Goal: Task Accomplishment & Management: Use online tool/utility

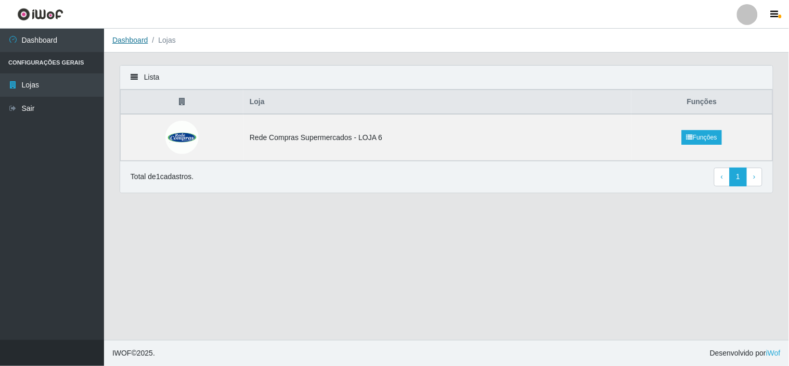
click at [129, 41] on link "Dashboard" at bounding box center [130, 40] width 36 height 8
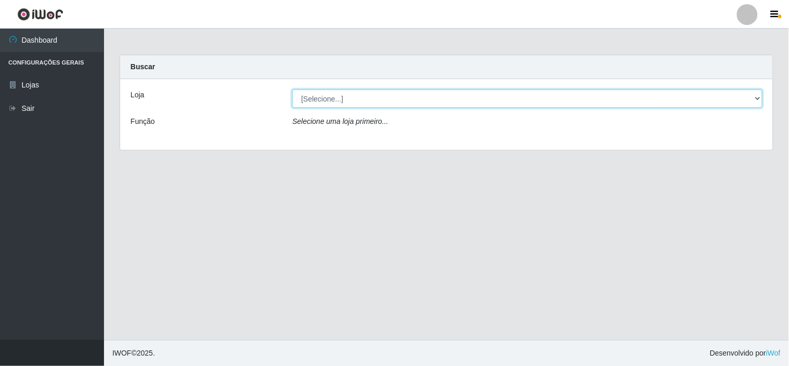
click at [432, 100] on select "[Selecione...] Rede Compras Supermercados - LOJA 6" at bounding box center [527, 98] width 470 height 18
select select "398"
click at [292, 89] on select "[Selecione...] Rede Compras Supermercados - LOJA 6" at bounding box center [527, 98] width 470 height 18
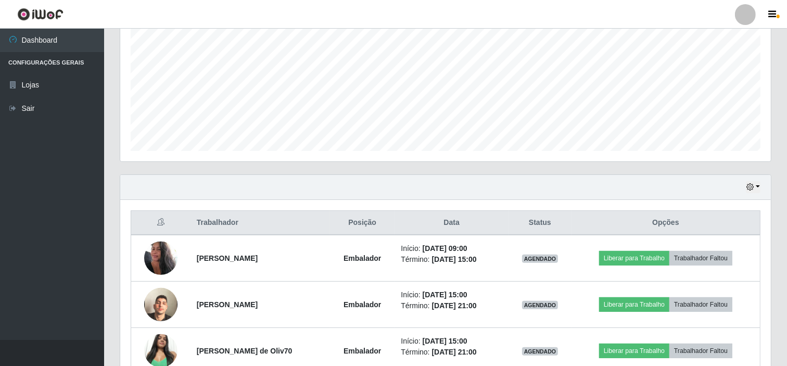
scroll to position [279, 0]
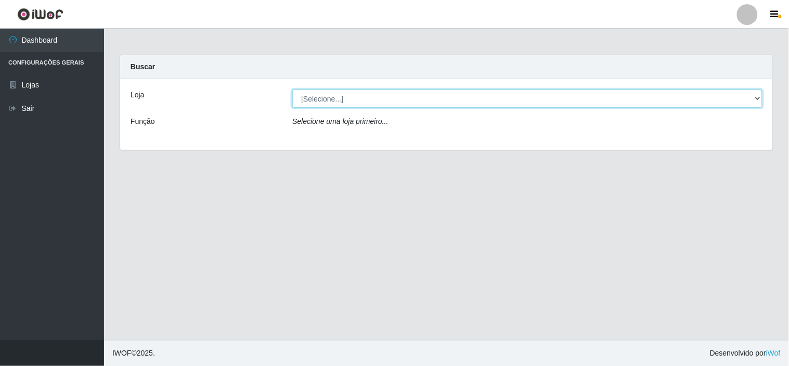
click at [384, 104] on select "[Selecione...] Rede Compras Supermercados - LOJA 6" at bounding box center [527, 98] width 470 height 18
select select "398"
click at [292, 89] on select "[Selecione...] Rede Compras Supermercados - LOJA 6" at bounding box center [527, 98] width 470 height 18
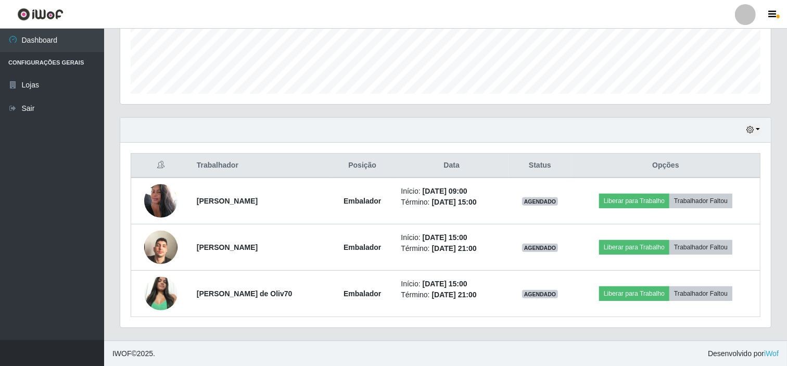
scroll to position [279, 0]
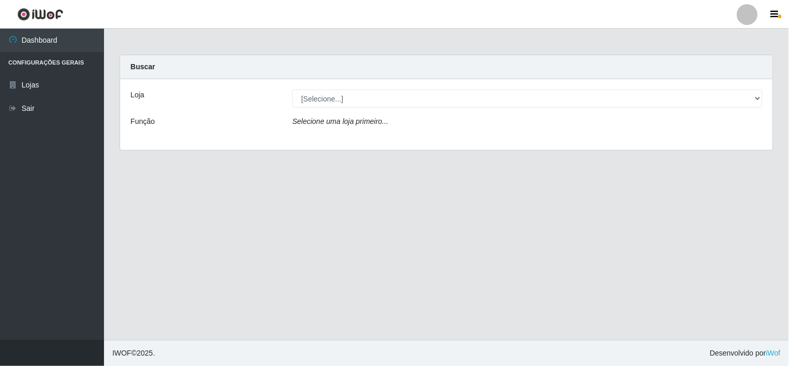
drag, startPoint x: 641, startPoint y: 86, endPoint x: 635, endPoint y: 95, distance: 11.1
click at [640, 86] on div "Loja [Selecione...] Rede Compras Supermercados - LOJA 6 Função Selecione uma lo…" at bounding box center [446, 114] width 653 height 71
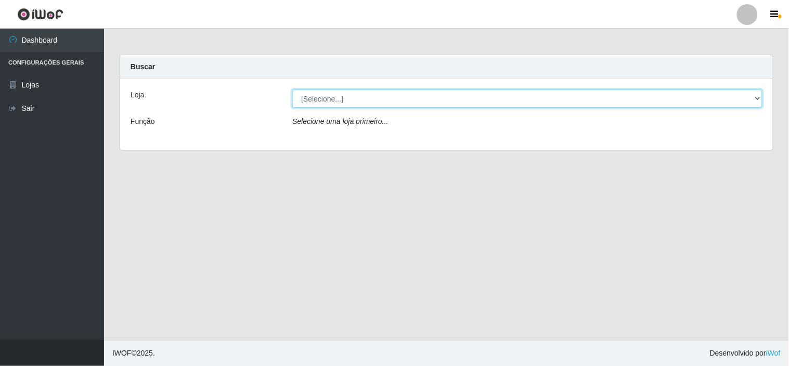
drag, startPoint x: 635, startPoint y: 96, endPoint x: 632, endPoint y: 106, distance: 10.7
click at [635, 100] on select "[Selecione...] Rede Compras Supermercados - LOJA 6" at bounding box center [527, 98] width 470 height 18
select select "398"
click at [292, 89] on select "[Selecione...] Rede Compras Supermercados - LOJA 6" at bounding box center [527, 98] width 470 height 18
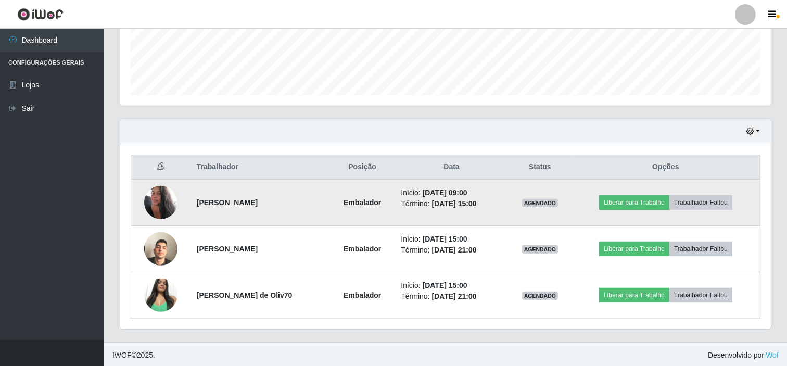
scroll to position [279, 0]
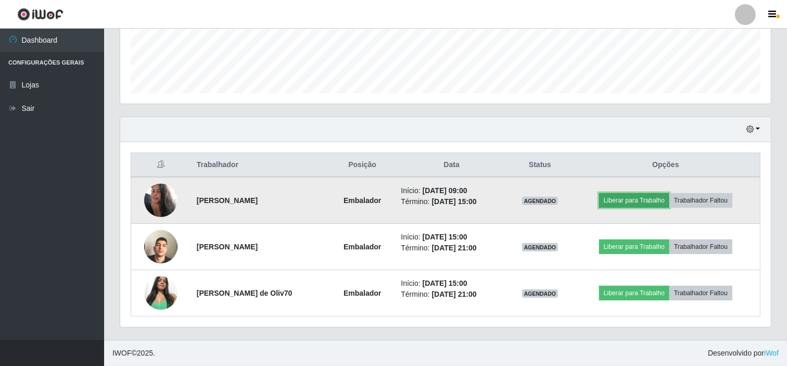
click at [656, 204] on button "Liberar para Trabalho" at bounding box center [634, 200] width 70 height 15
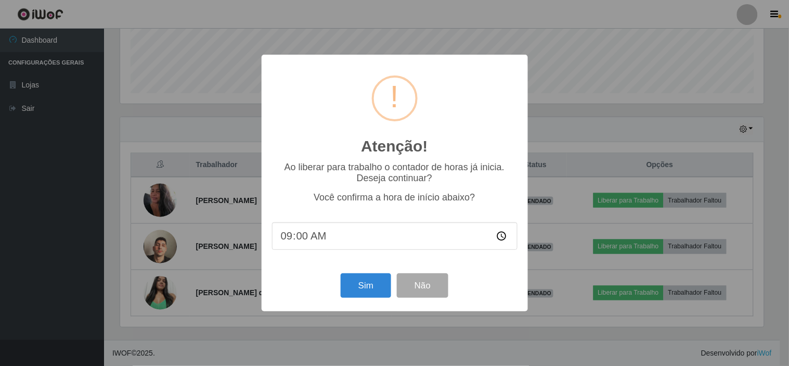
click at [352, 238] on input "09:00" at bounding box center [395, 236] width 246 height 28
click at [306, 232] on input "09:00" at bounding box center [395, 236] width 246 height 28
type input "09:07"
click at [361, 277] on button "Sim" at bounding box center [366, 285] width 50 height 24
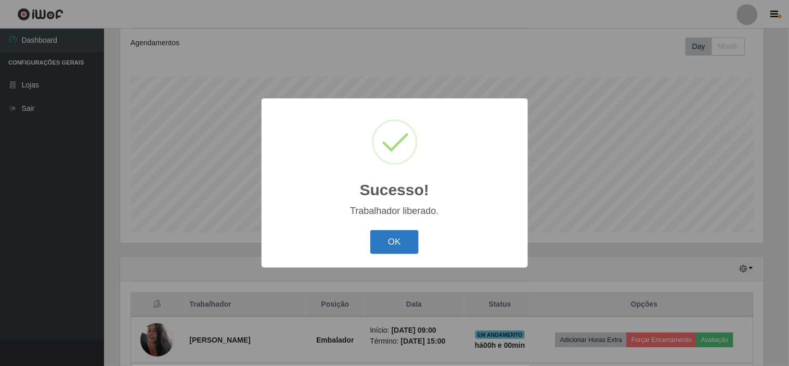
click at [403, 245] on button "OK" at bounding box center [394, 242] width 48 height 24
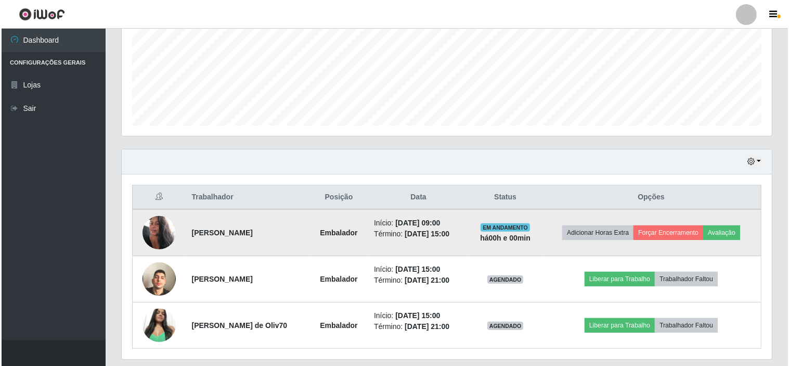
scroll to position [255, 0]
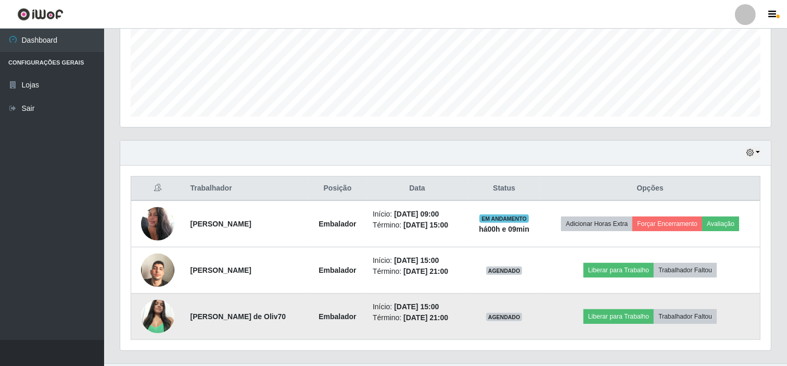
click at [144, 307] on img at bounding box center [157, 316] width 33 height 44
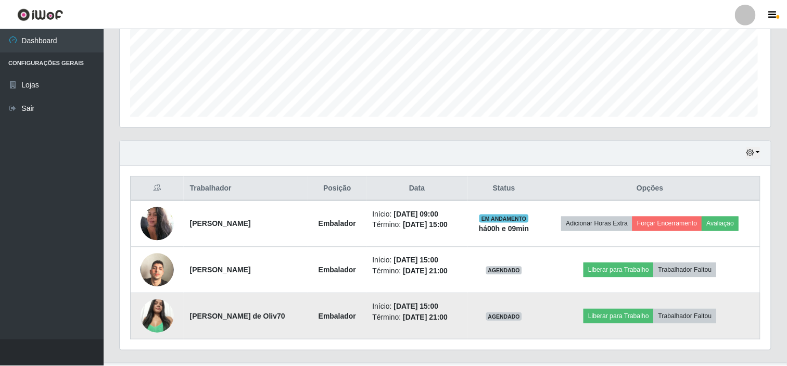
scroll to position [215, 644]
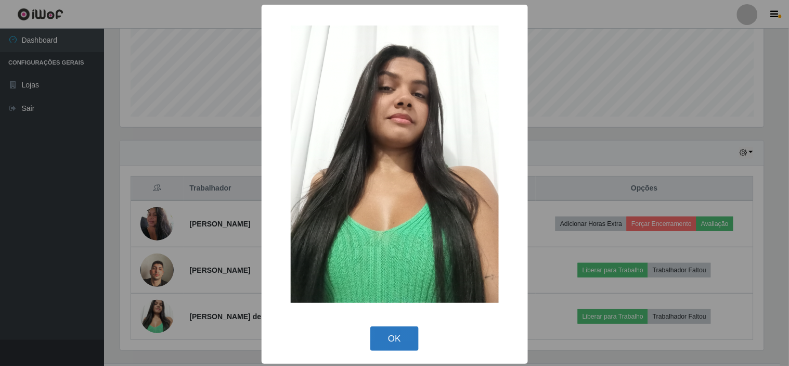
click at [388, 334] on button "OK" at bounding box center [394, 338] width 48 height 24
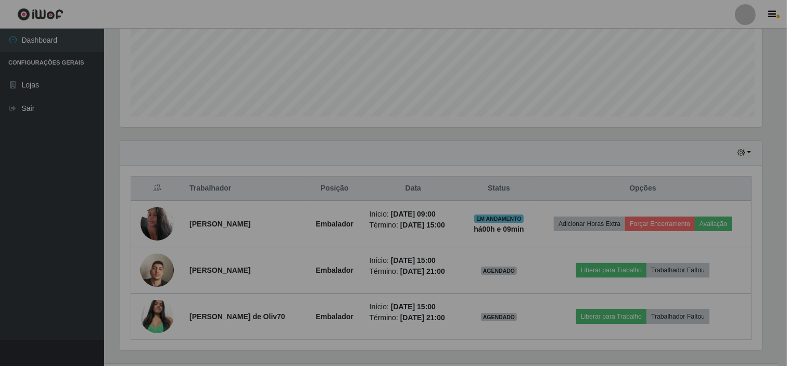
scroll to position [215, 650]
